Goal: Task Accomplishment & Management: Use online tool/utility

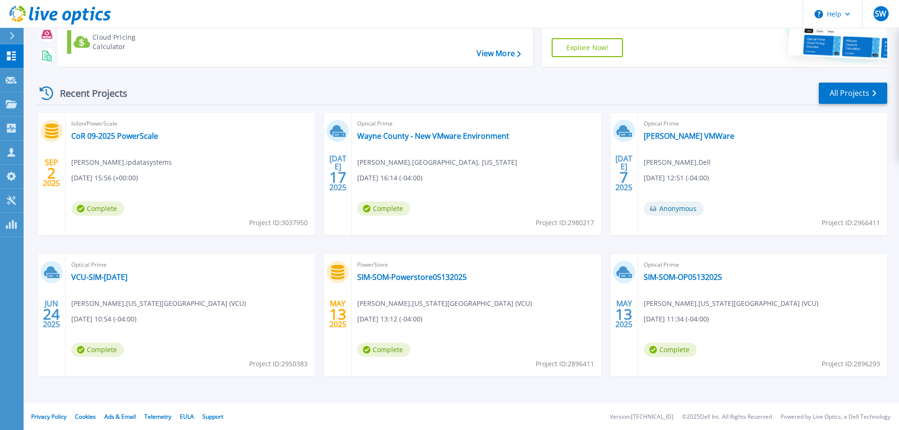
scroll to position [93, 0]
click at [417, 276] on link "SIM-SOM-Powerstore05132025" at bounding box center [411, 275] width 109 height 9
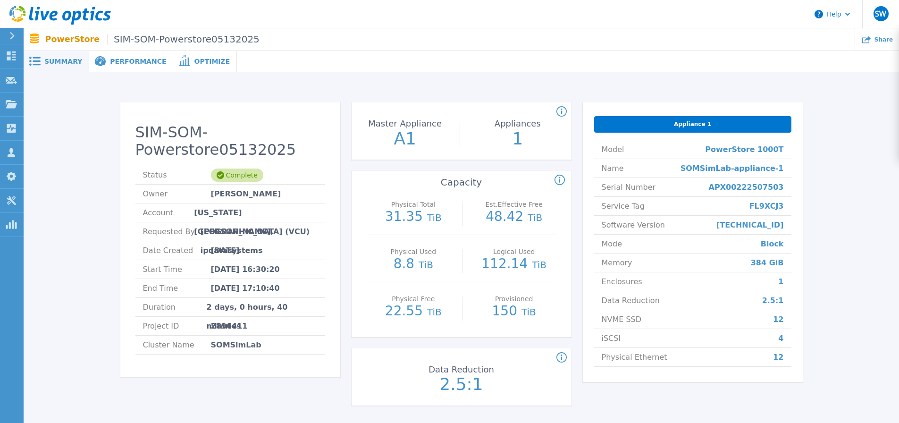
click at [119, 63] on span "Performance" at bounding box center [138, 61] width 56 height 7
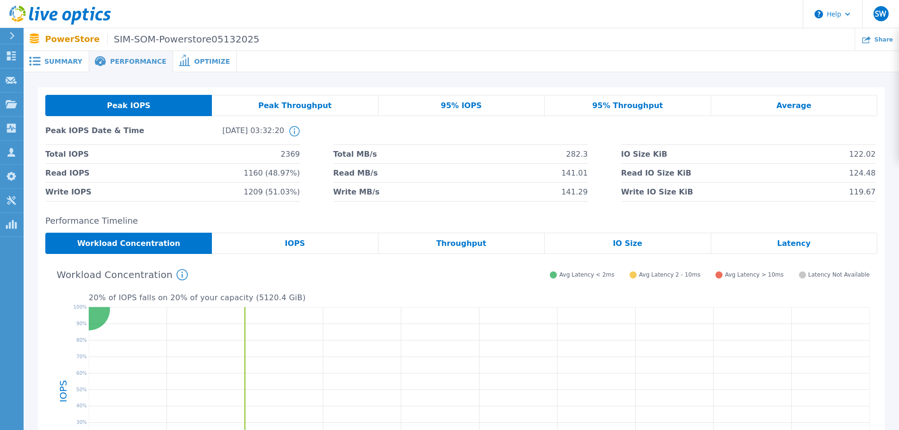
click at [76, 60] on span "Summary" at bounding box center [63, 61] width 38 height 7
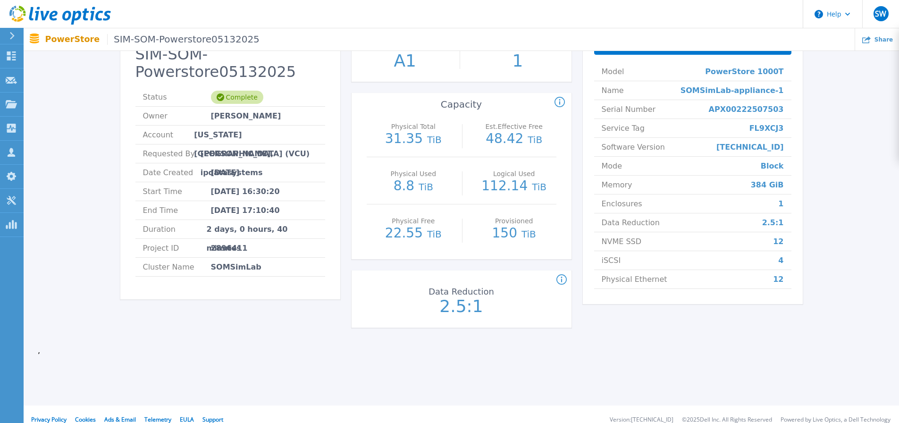
scroll to position [89, 0]
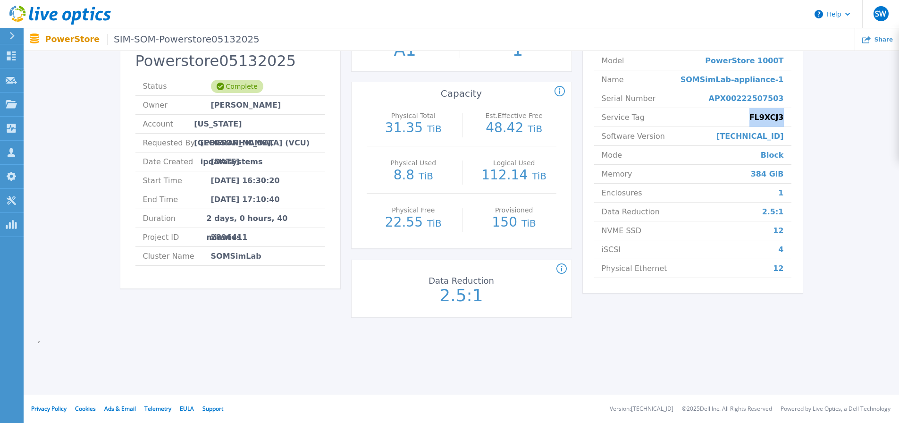
drag, startPoint x: 756, startPoint y: 118, endPoint x: 784, endPoint y: 118, distance: 27.8
click at [784, 118] on li "Service Tag FL9XCJ3" at bounding box center [692, 117] width 197 height 19
copy span "FL9XCJ3"
